Goal: Navigation & Orientation: Find specific page/section

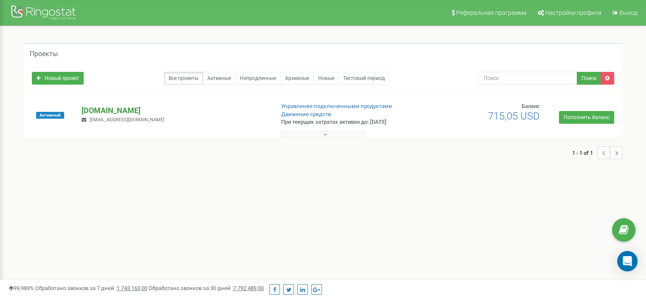
click at [104, 107] on p "[DOMAIN_NAME]" at bounding box center [175, 110] width 186 height 11
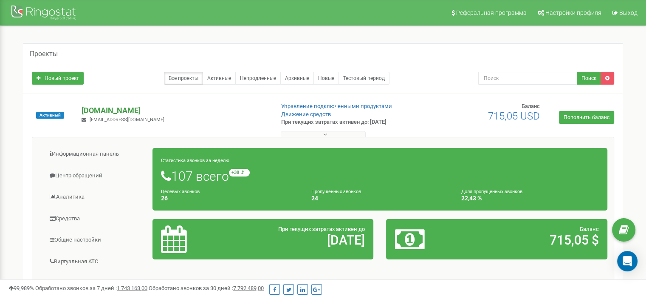
scroll to position [42, 0]
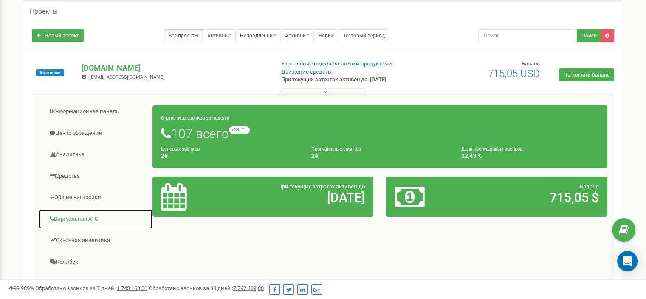
click at [82, 218] on link "Виртуальная АТС" at bounding box center [96, 219] width 114 height 21
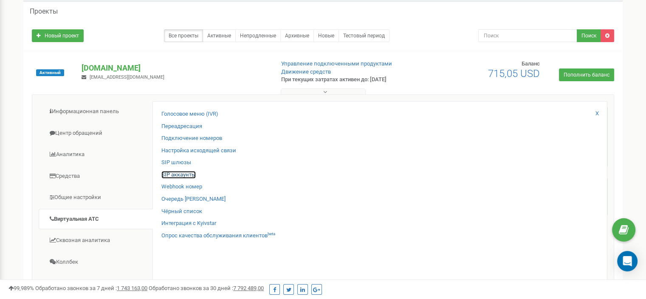
click at [184, 173] on link "SIP аккаунты" at bounding box center [178, 175] width 34 height 8
